Goal: Check status: Check status

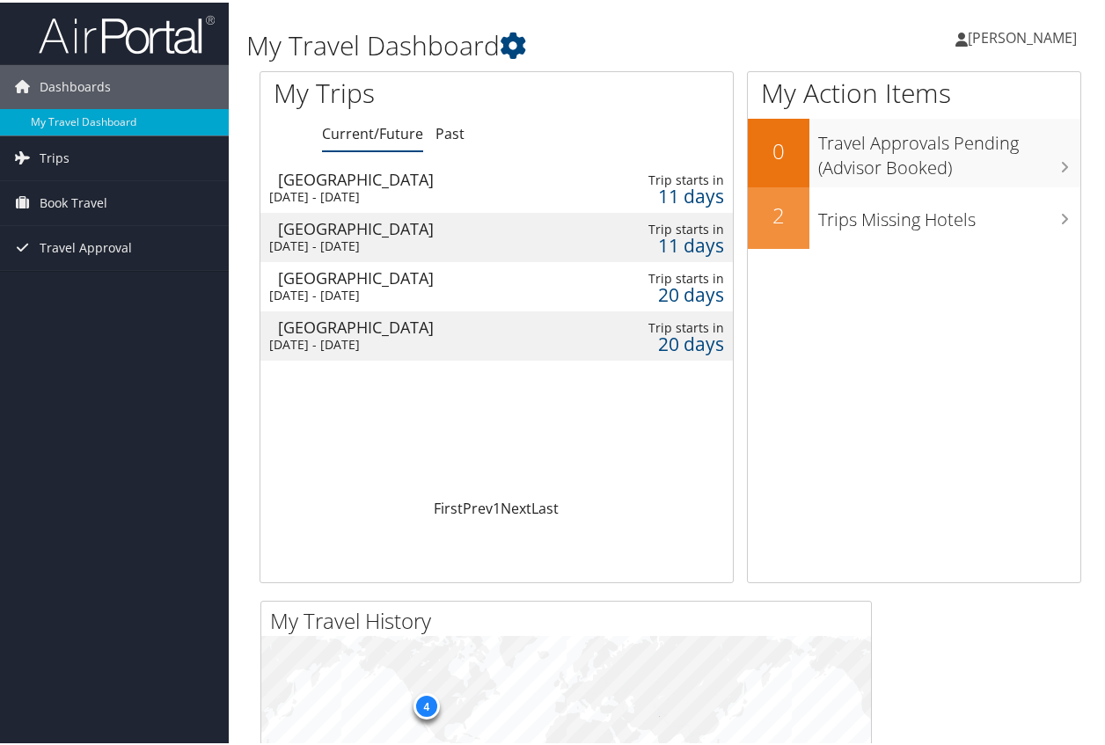
click at [342, 181] on div "Salt Lake City" at bounding box center [423, 177] width 291 height 16
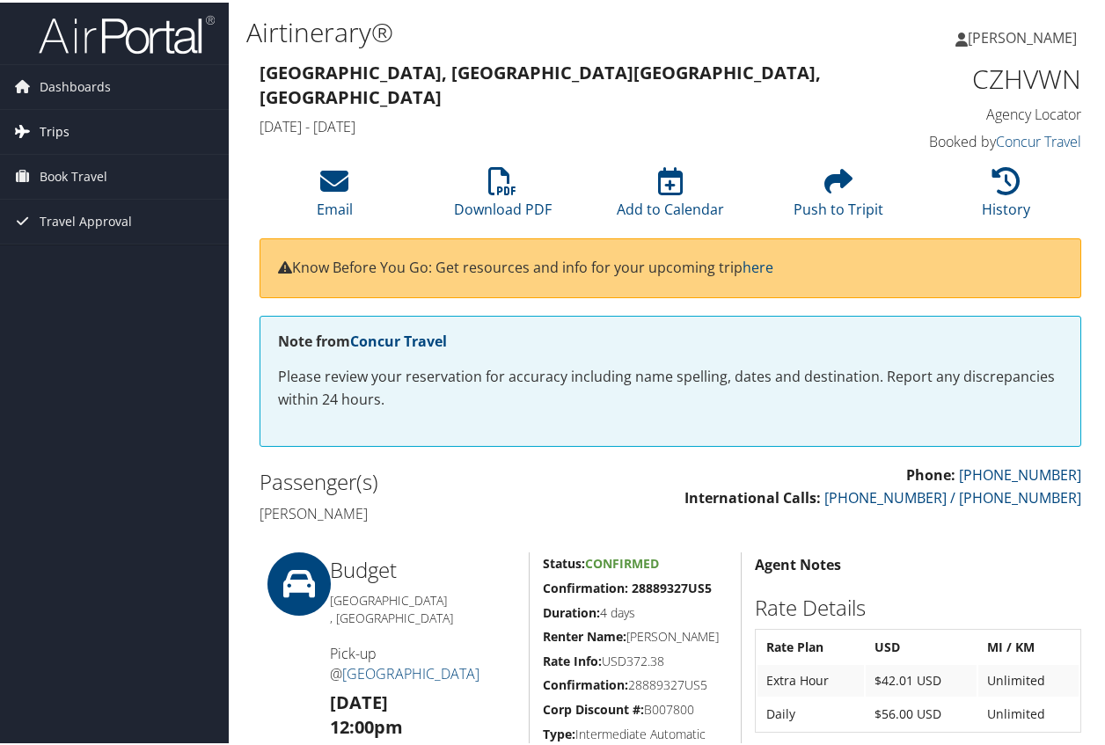
click at [45, 134] on span "Trips" at bounding box center [55, 129] width 30 height 44
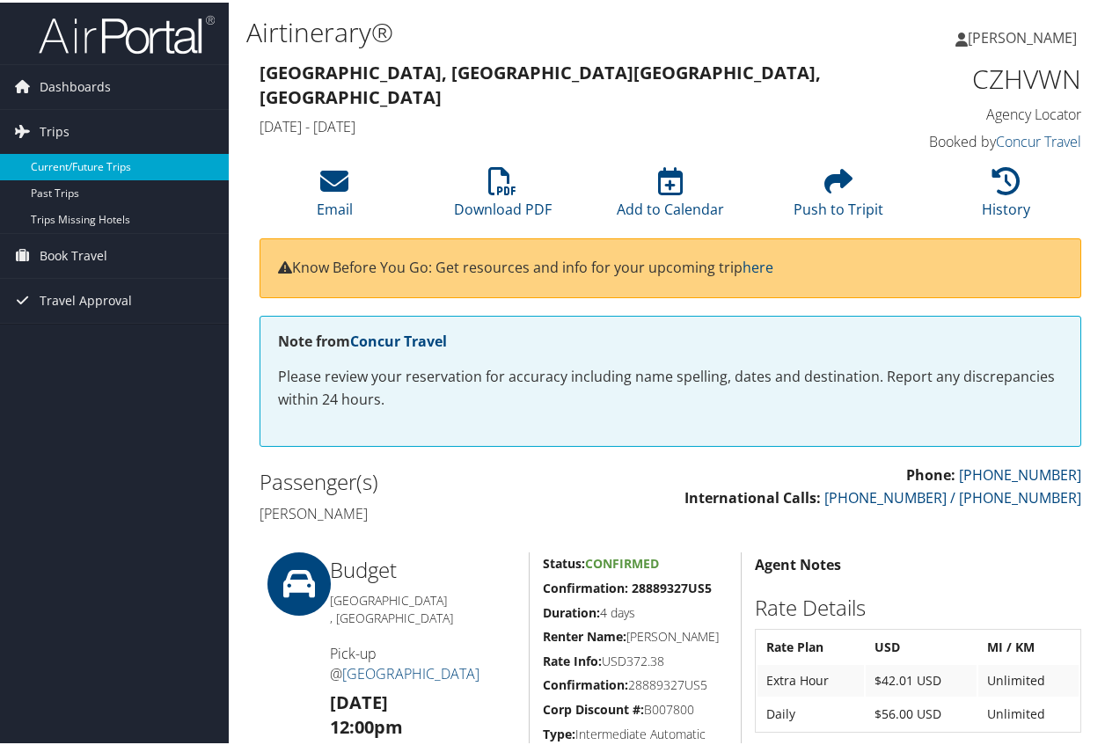
click at [97, 165] on link "Current/Future Trips" at bounding box center [114, 164] width 229 height 26
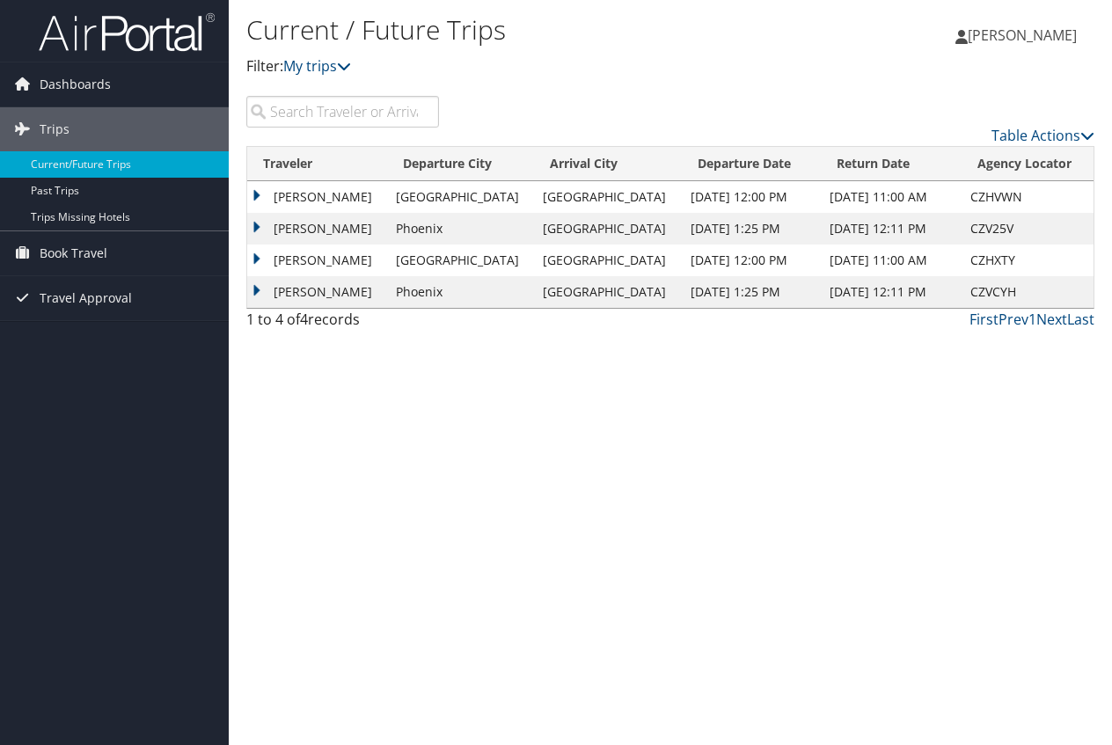
click at [337, 231] on td "[PERSON_NAME]" at bounding box center [317, 229] width 140 height 32
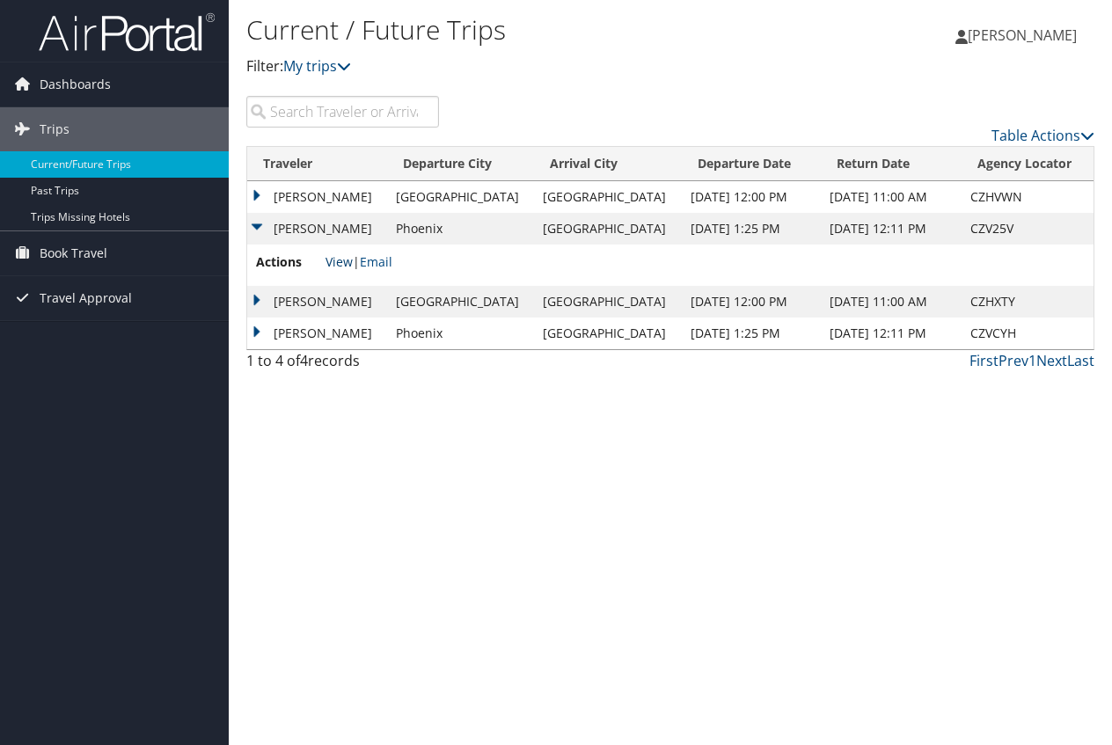
click at [347, 263] on link "View" at bounding box center [338, 261] width 27 height 17
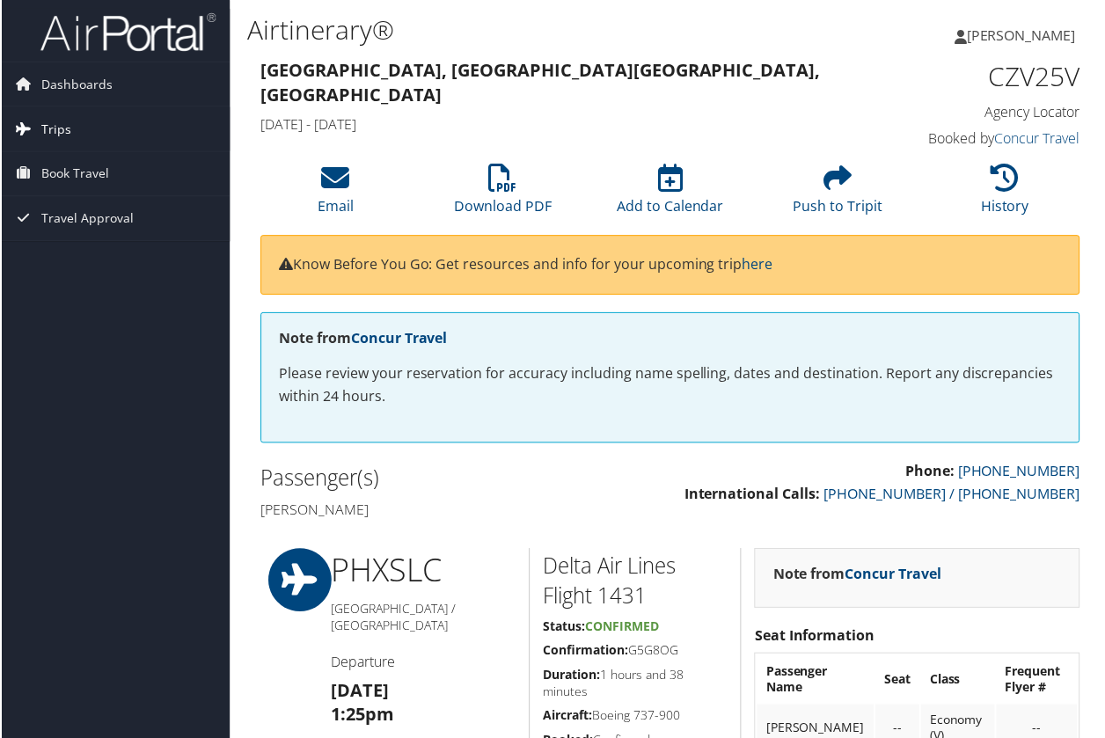
click at [74, 134] on link "Trips" at bounding box center [114, 129] width 229 height 44
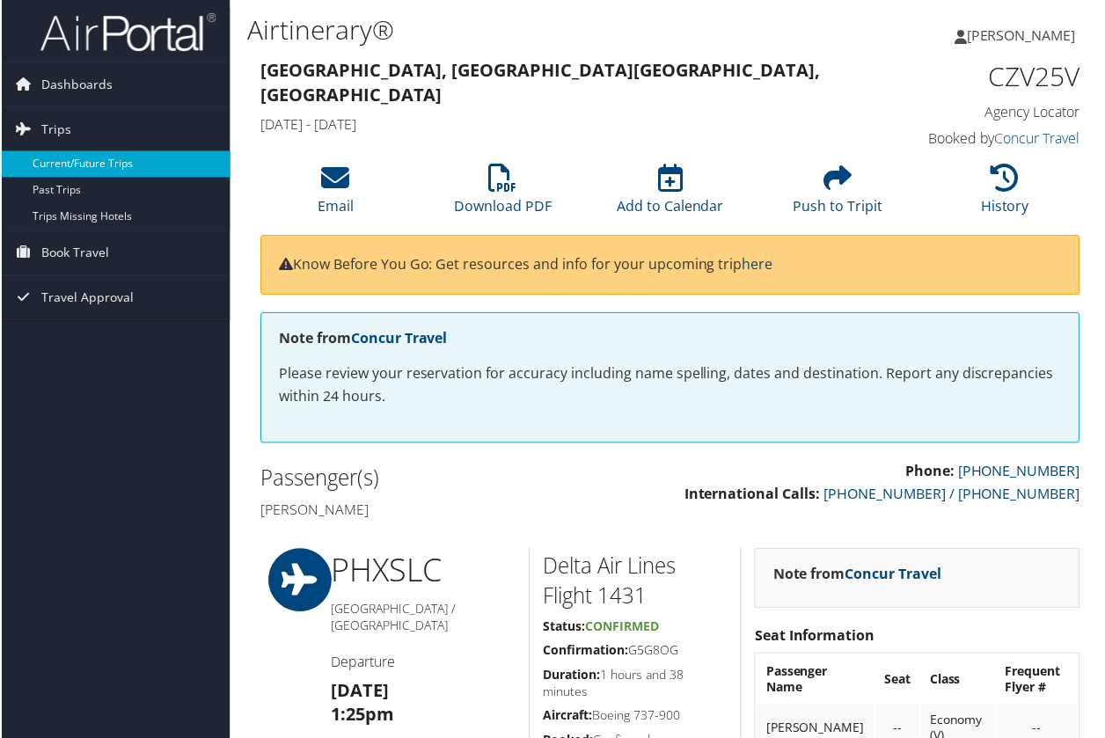
click at [91, 169] on link "Current/Future Trips" at bounding box center [114, 164] width 229 height 26
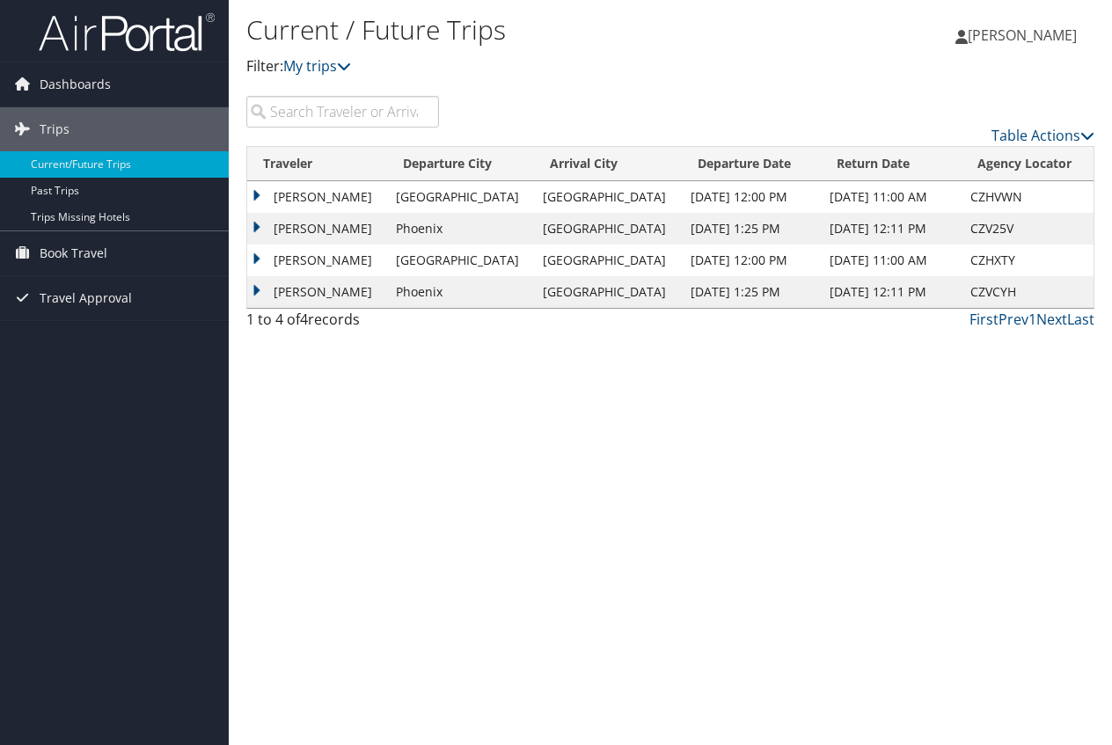
click at [385, 294] on td "[PERSON_NAME]" at bounding box center [317, 292] width 140 height 32
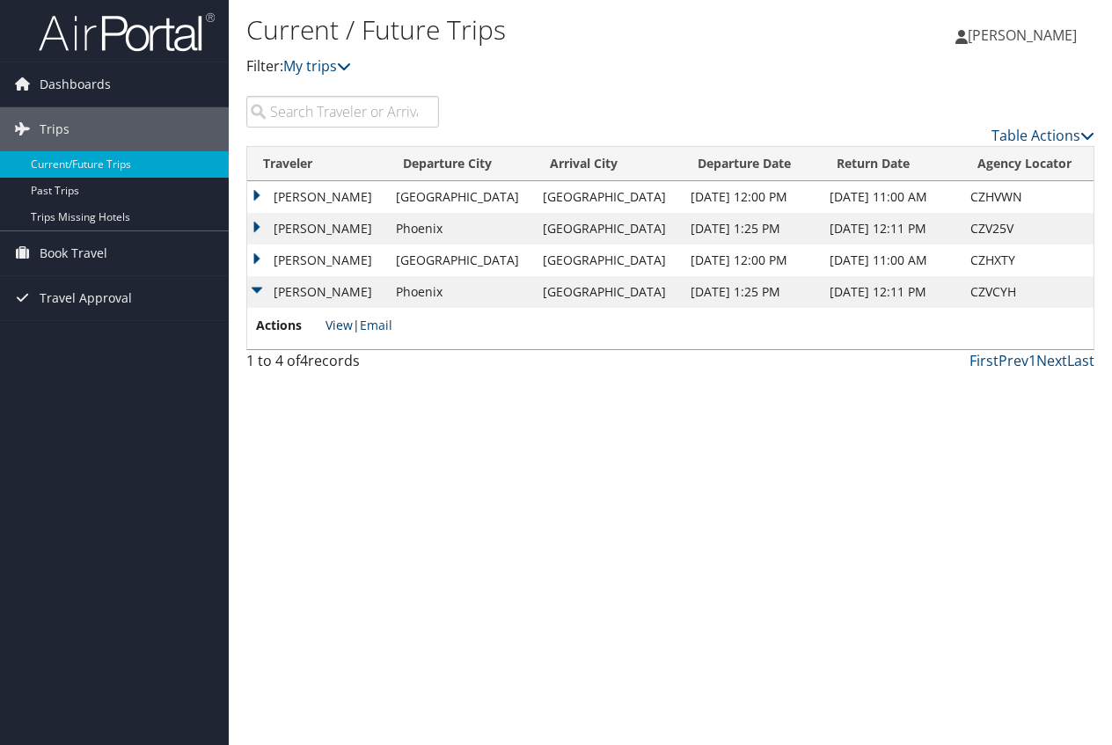
click at [347, 321] on link "View" at bounding box center [338, 325] width 27 height 17
